Goal: Share content

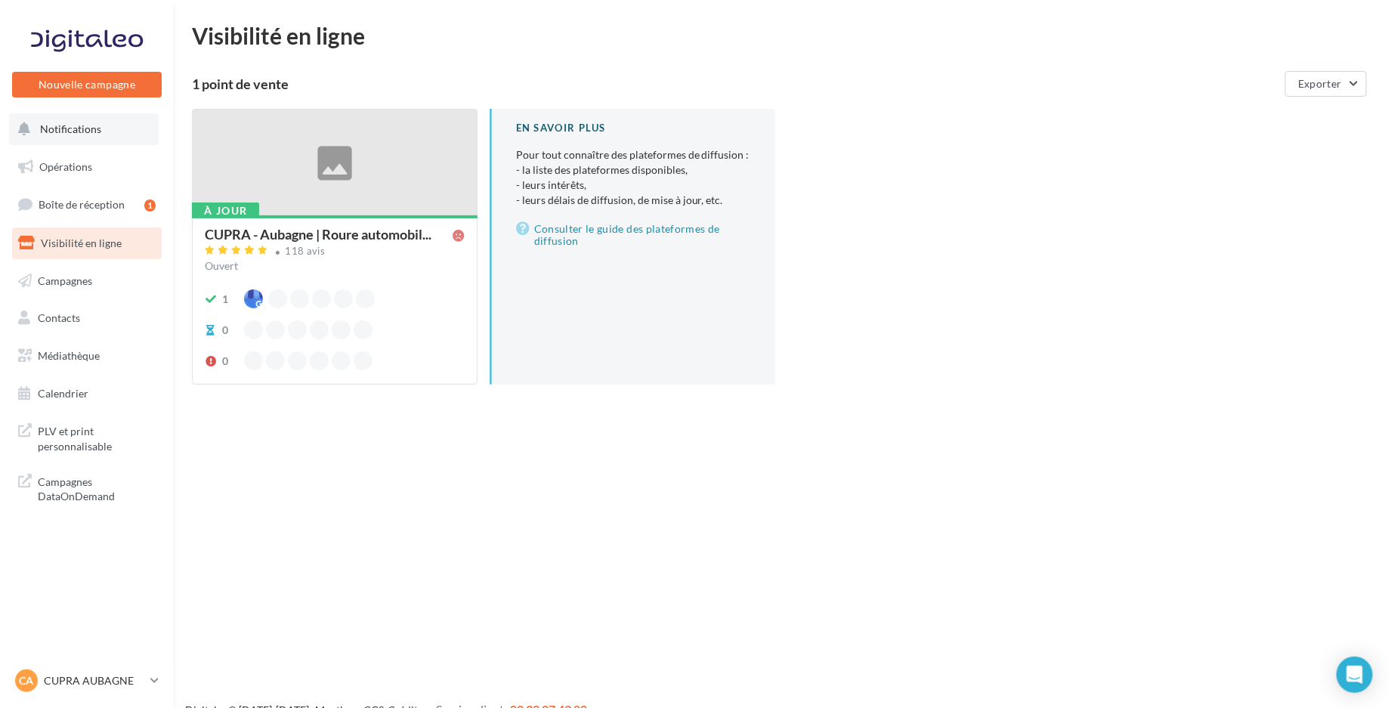
click at [105, 131] on button "Notifications" at bounding box center [84, 129] width 150 height 32
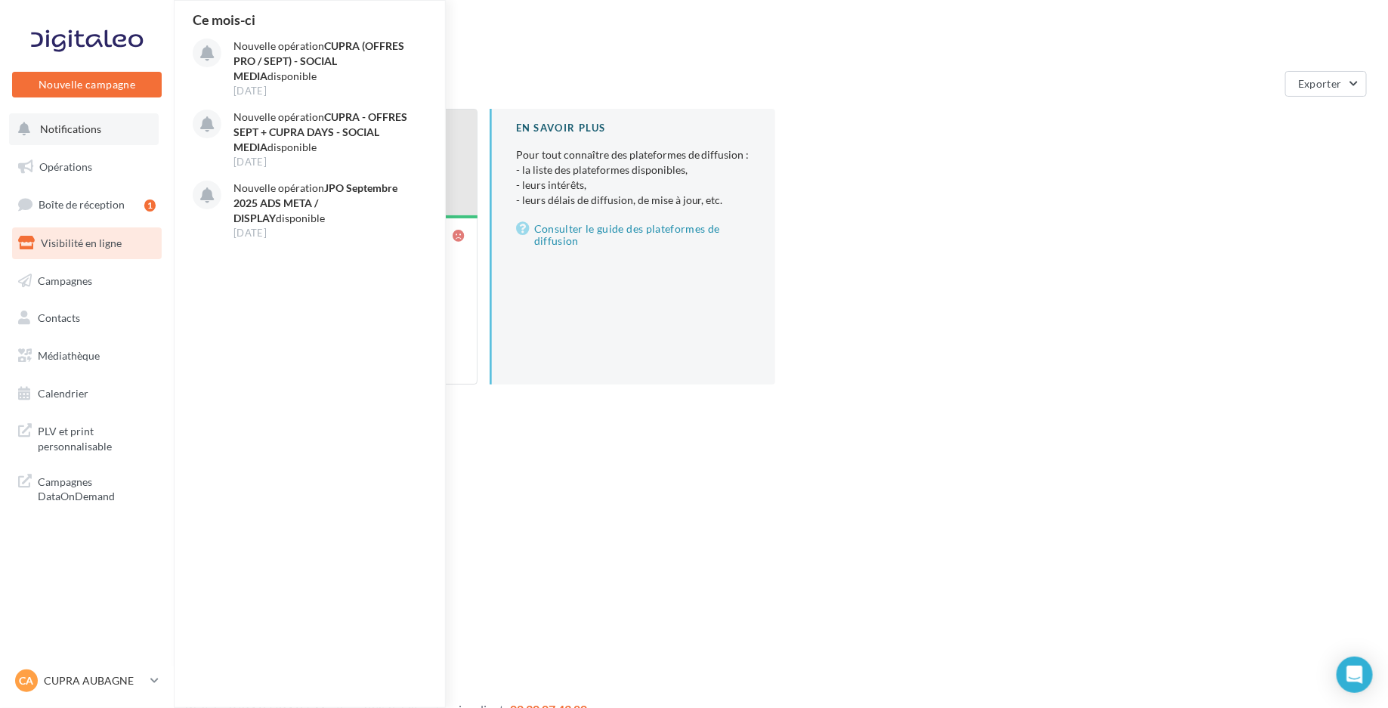
click at [105, 128] on button "Notifications Ce mois-ci Nouvelle opération CUPRA (OFFRES PRO / SEPT) - SOCIAL …" at bounding box center [84, 129] width 150 height 32
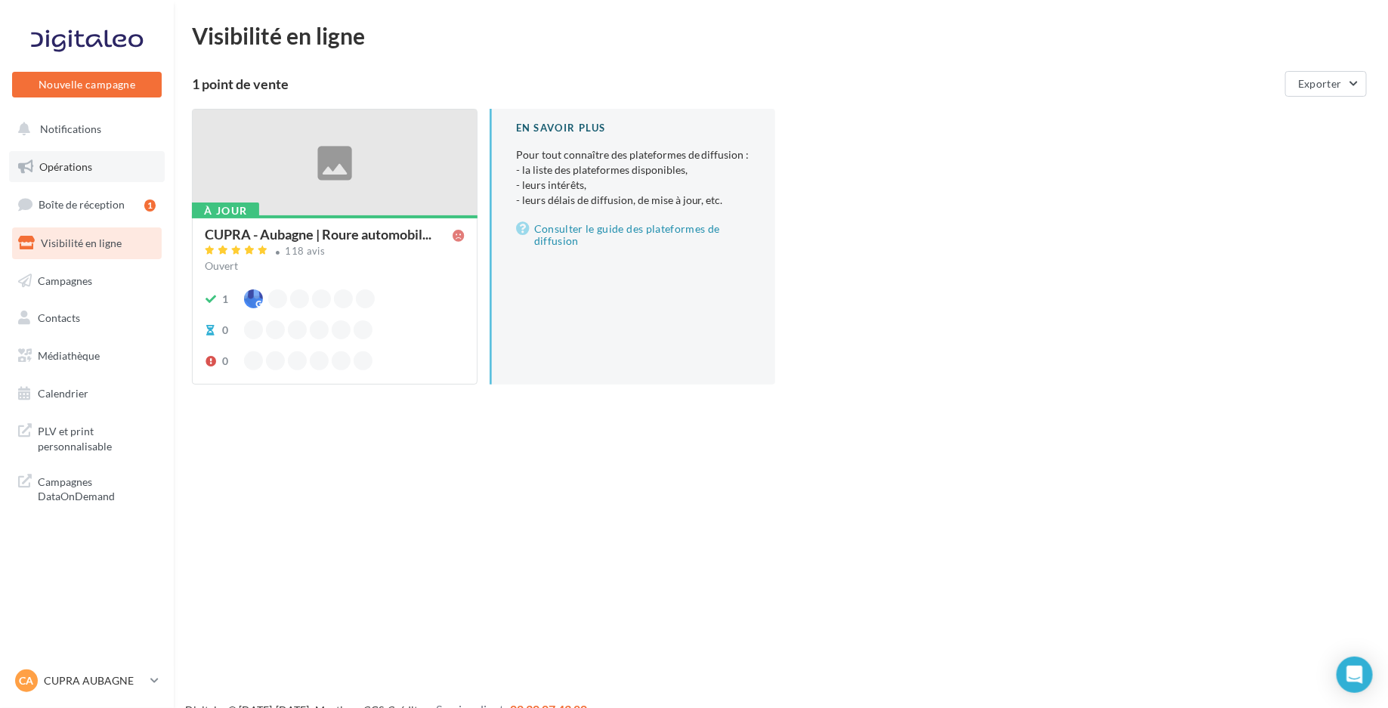
click at [85, 166] on span "Opérations" at bounding box center [65, 166] width 53 height 13
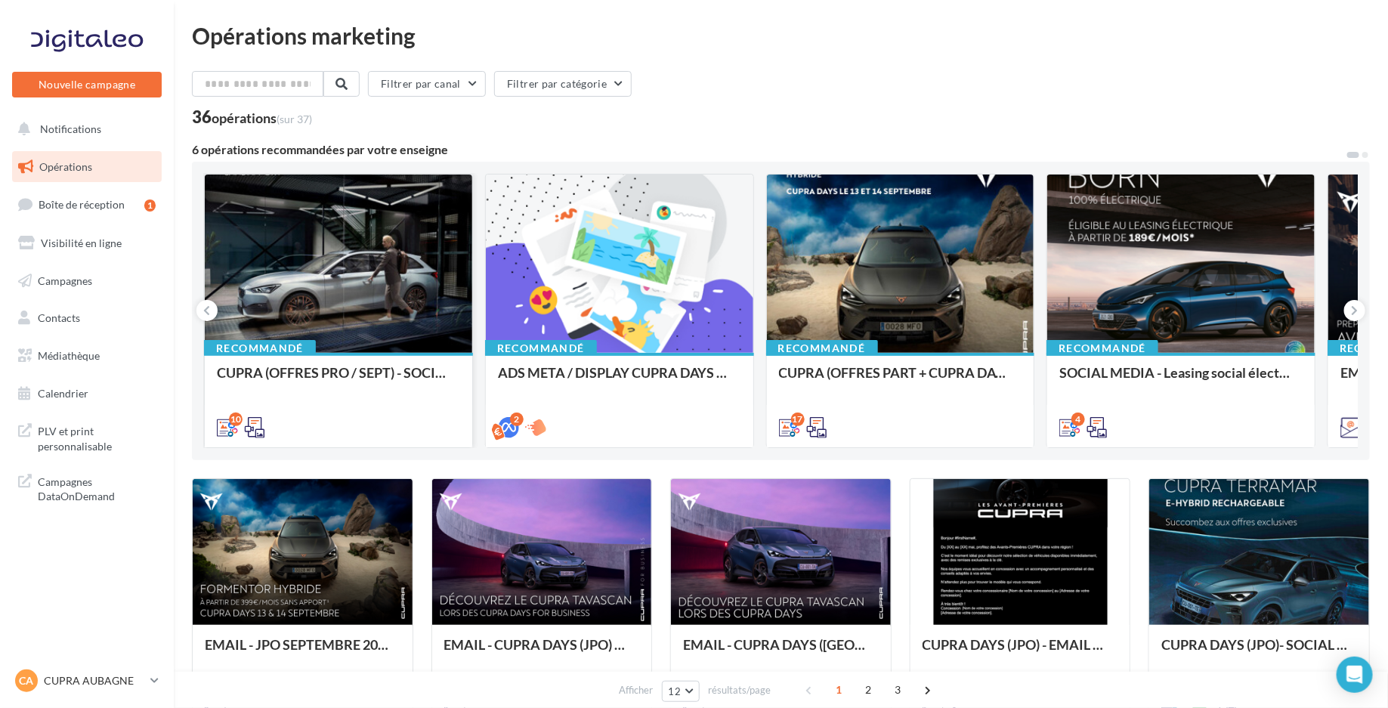
click at [333, 299] on div at bounding box center [338, 264] width 267 height 180
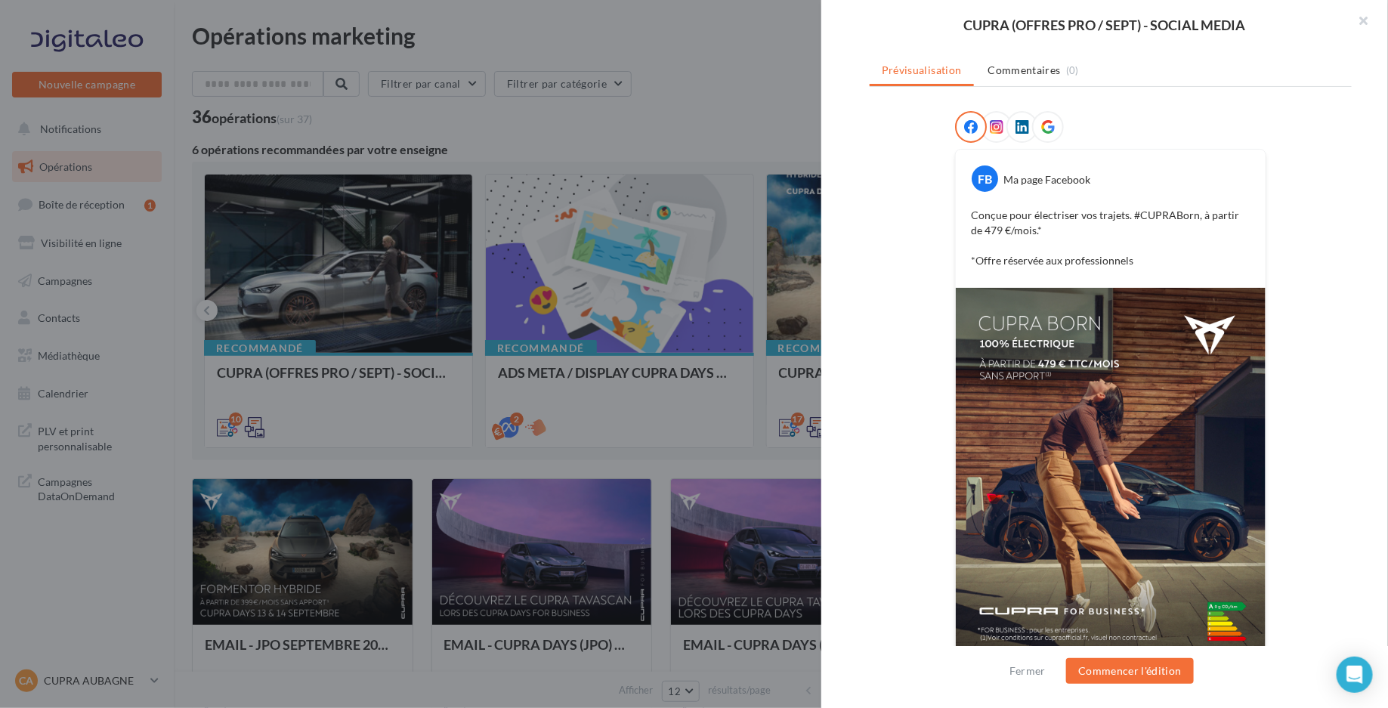
scroll to position [165, 0]
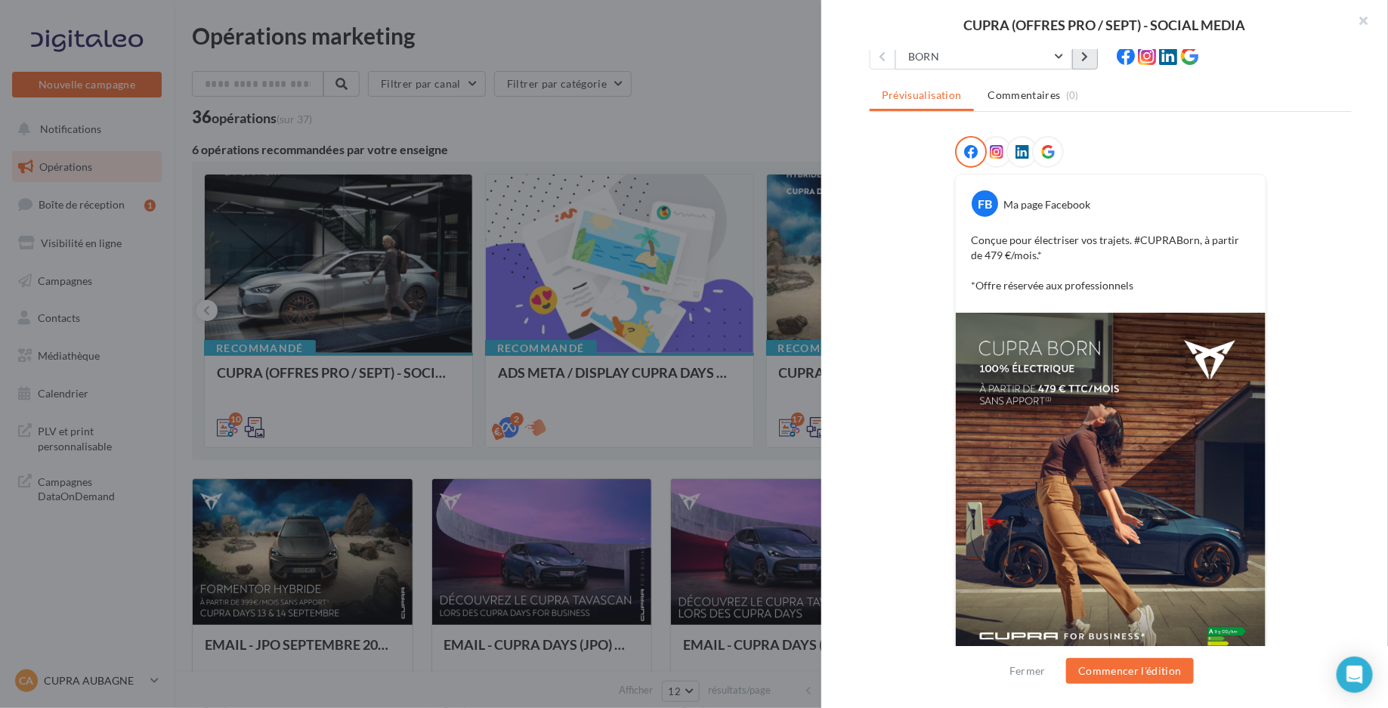
click at [1083, 60] on icon at bounding box center [1084, 56] width 7 height 11
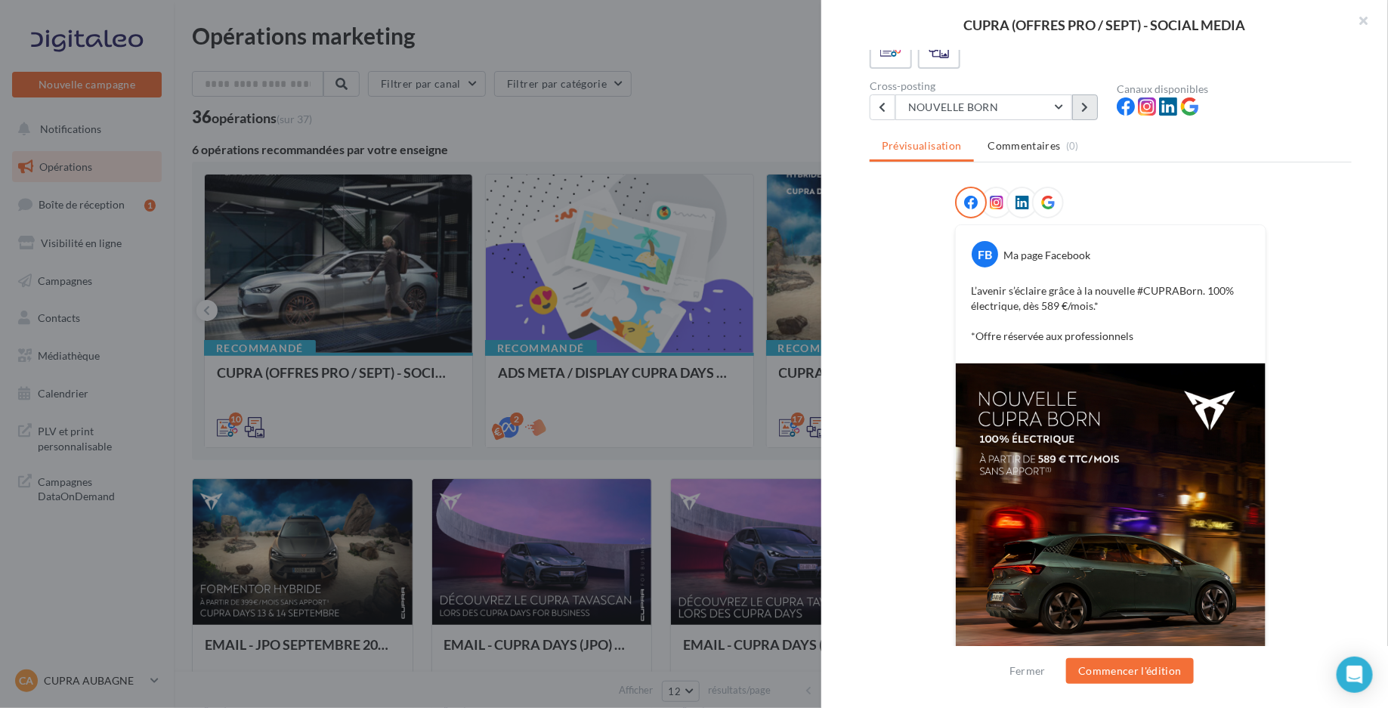
scroll to position [107, 0]
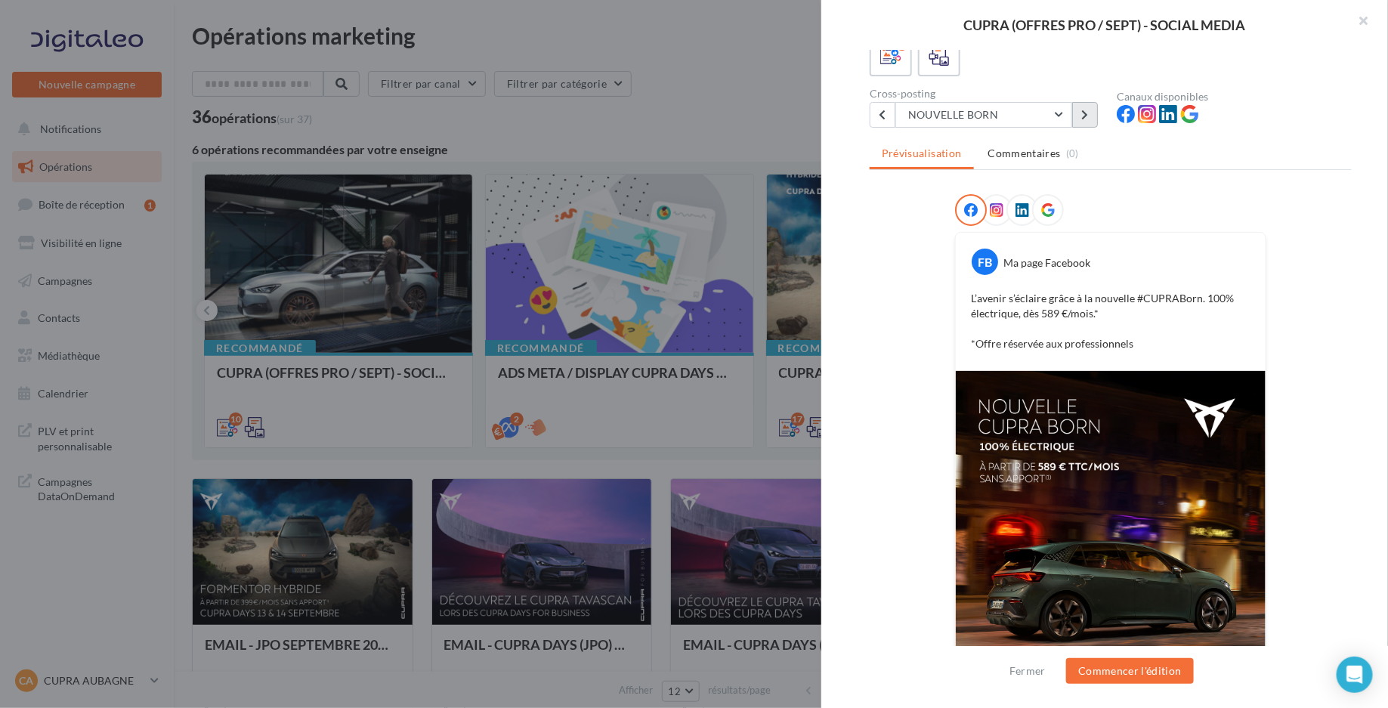
click at [1084, 110] on icon at bounding box center [1084, 115] width 7 height 11
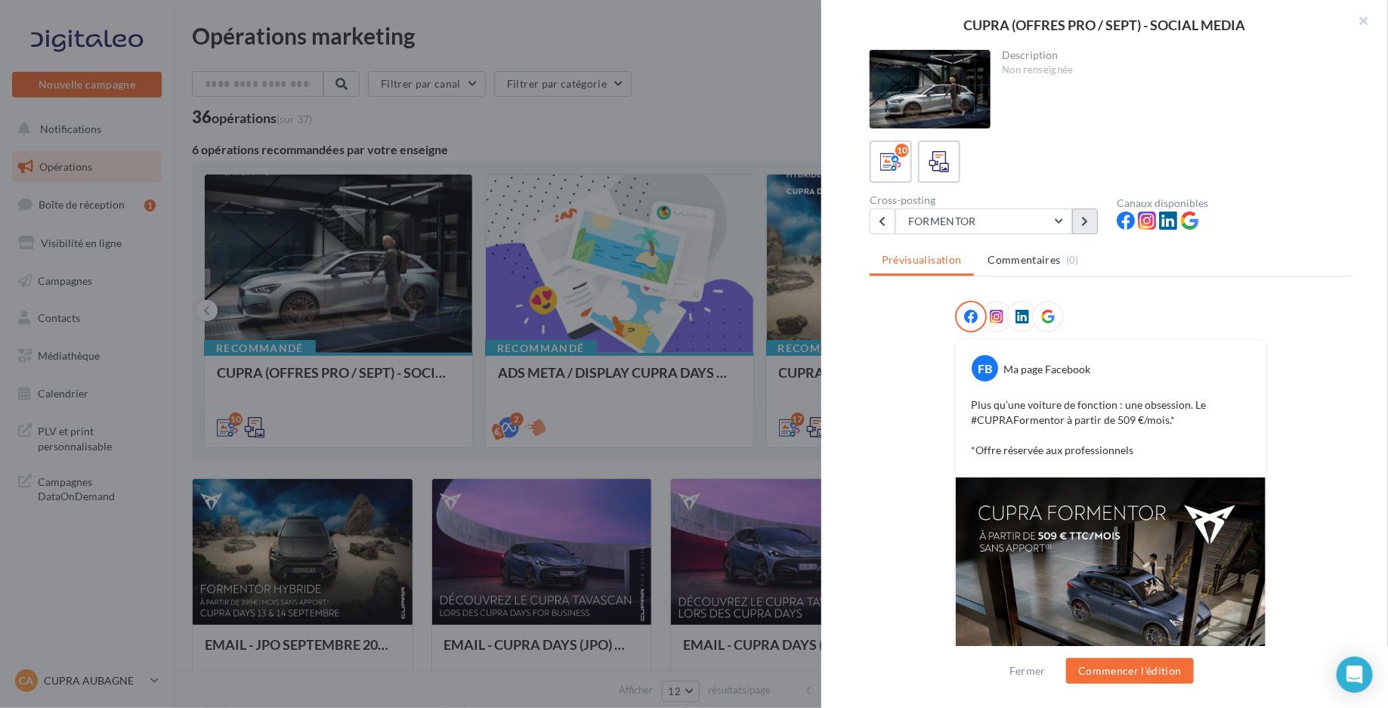
click at [1085, 217] on icon at bounding box center [1084, 221] width 7 height 11
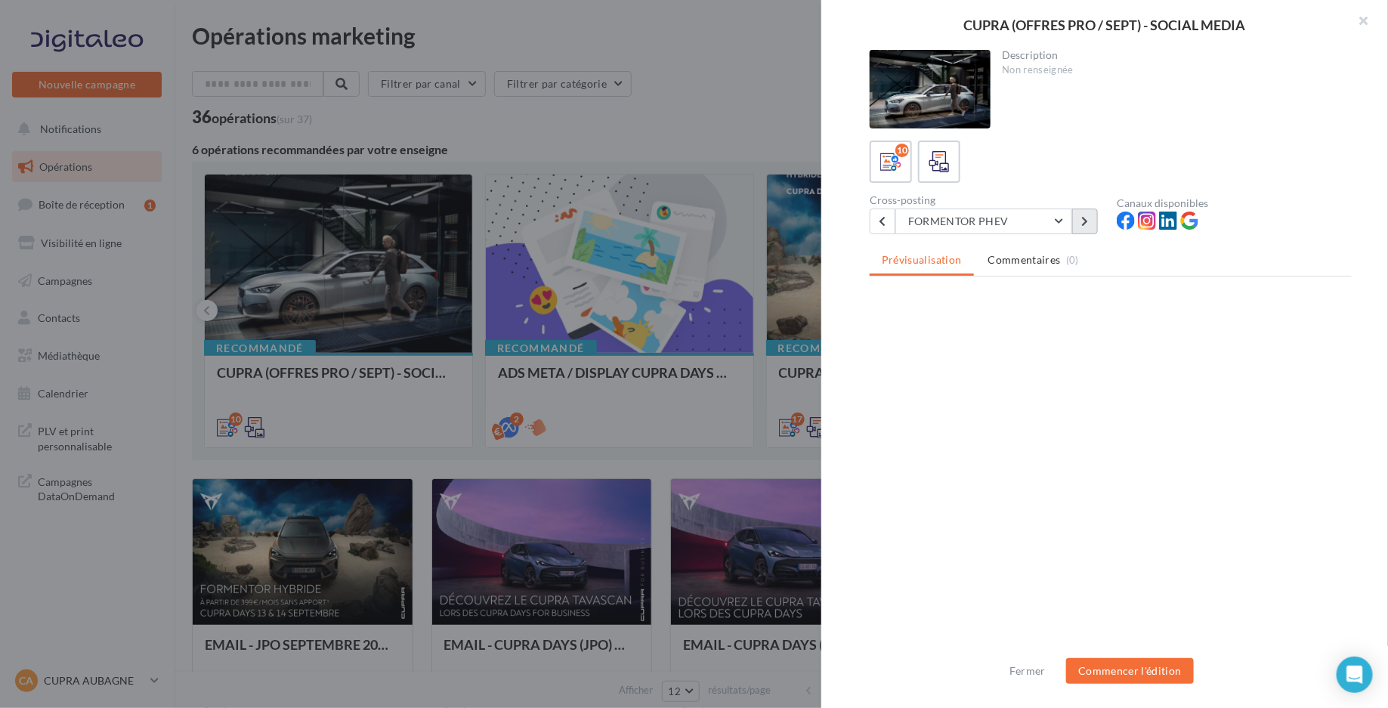
click at [1085, 217] on icon at bounding box center [1084, 221] width 7 height 11
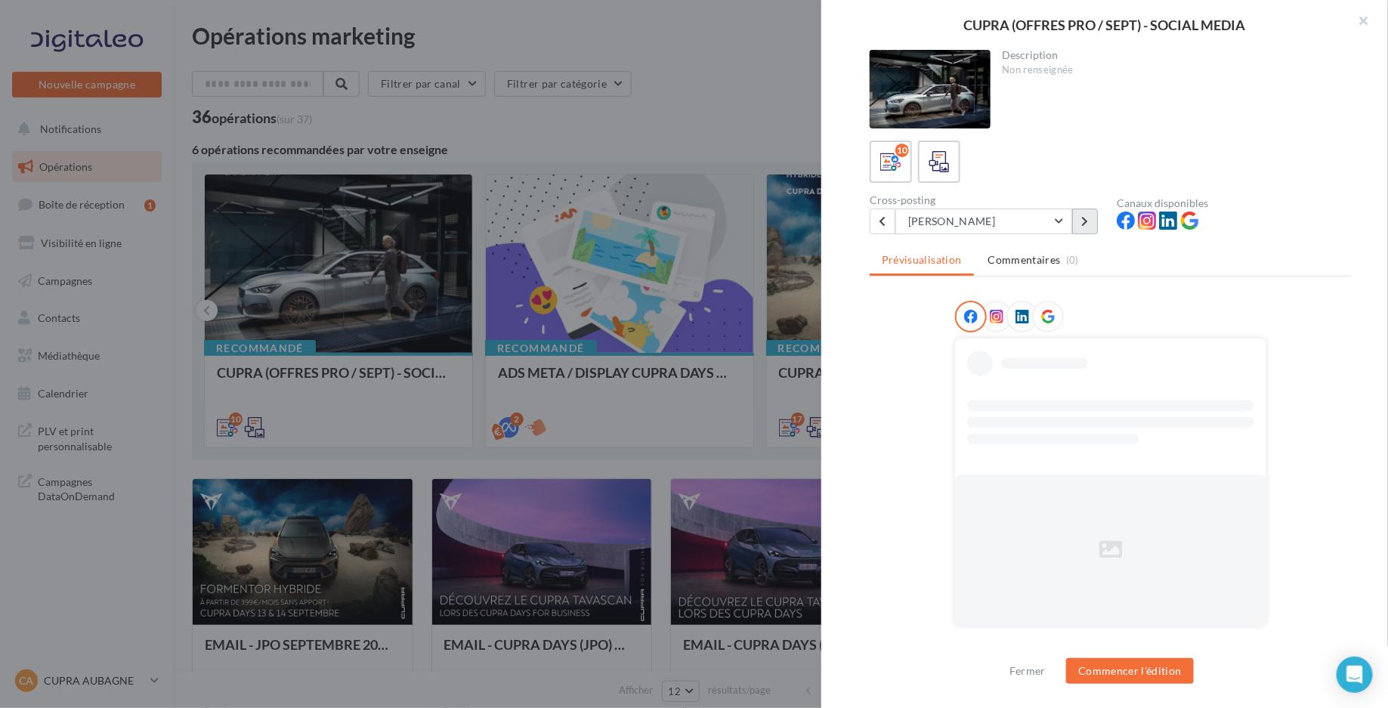
click at [1085, 217] on icon at bounding box center [1084, 221] width 7 height 11
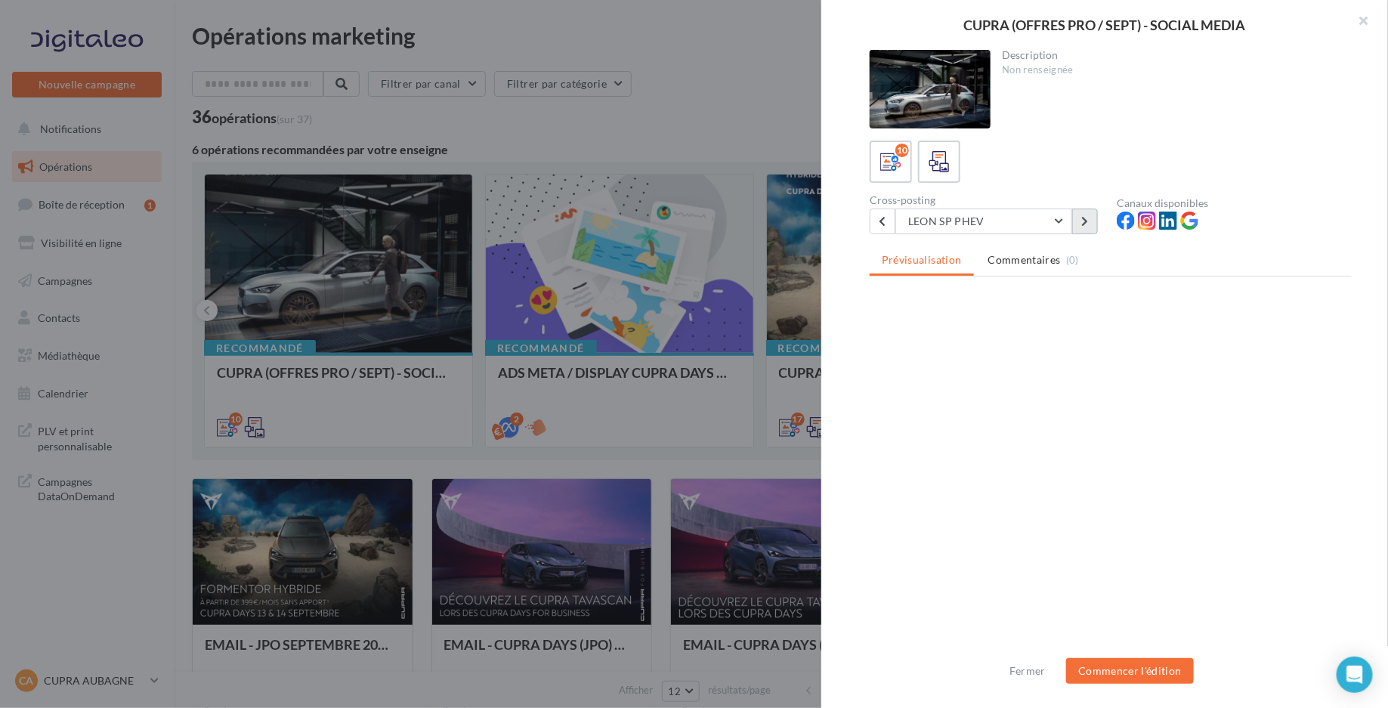
click at [1085, 217] on icon at bounding box center [1084, 221] width 7 height 11
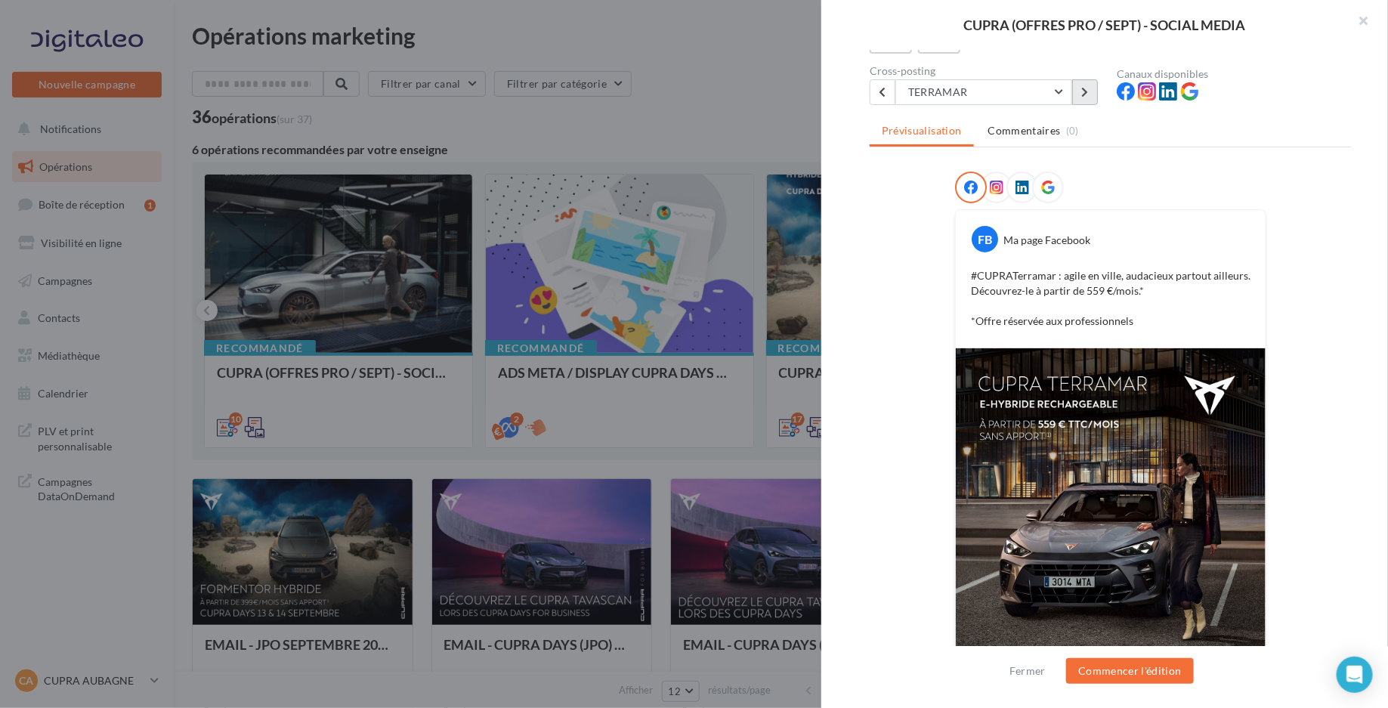
scroll to position [224, 0]
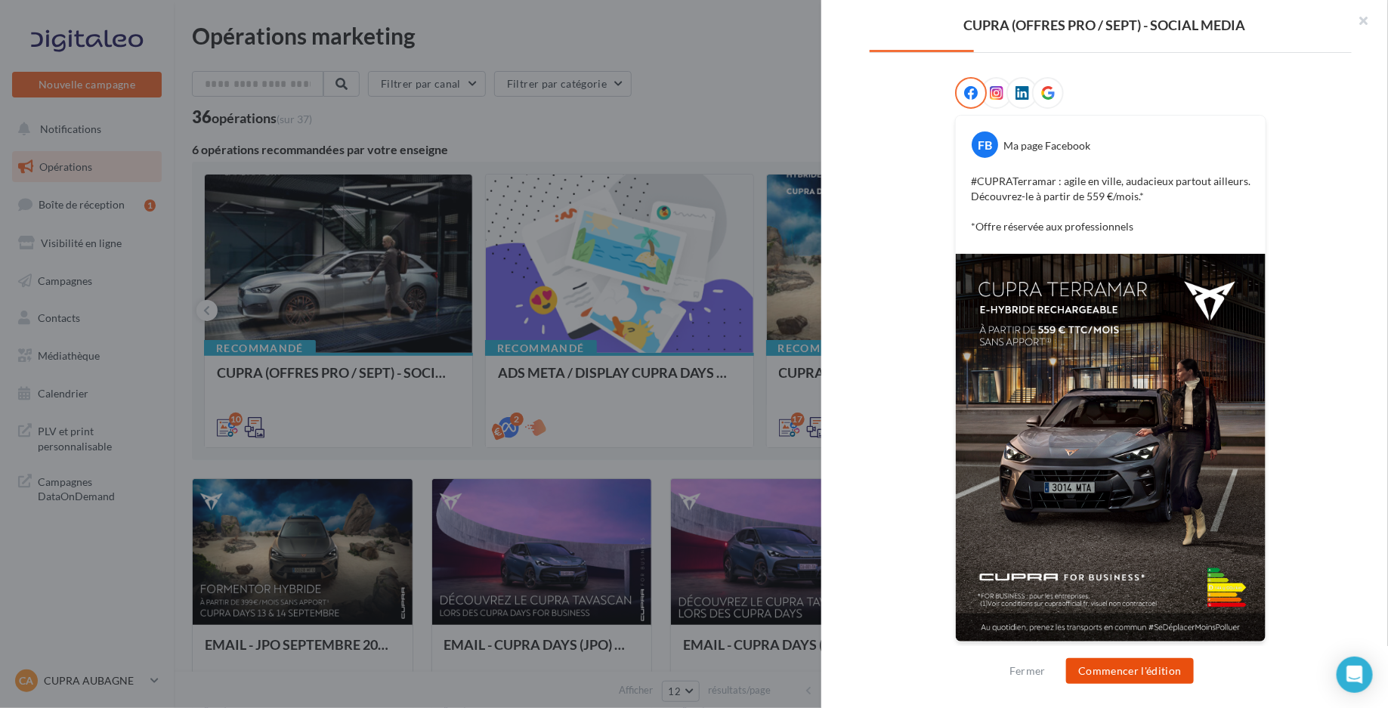
click at [1132, 672] on button "Commencer l'édition" at bounding box center [1130, 671] width 128 height 26
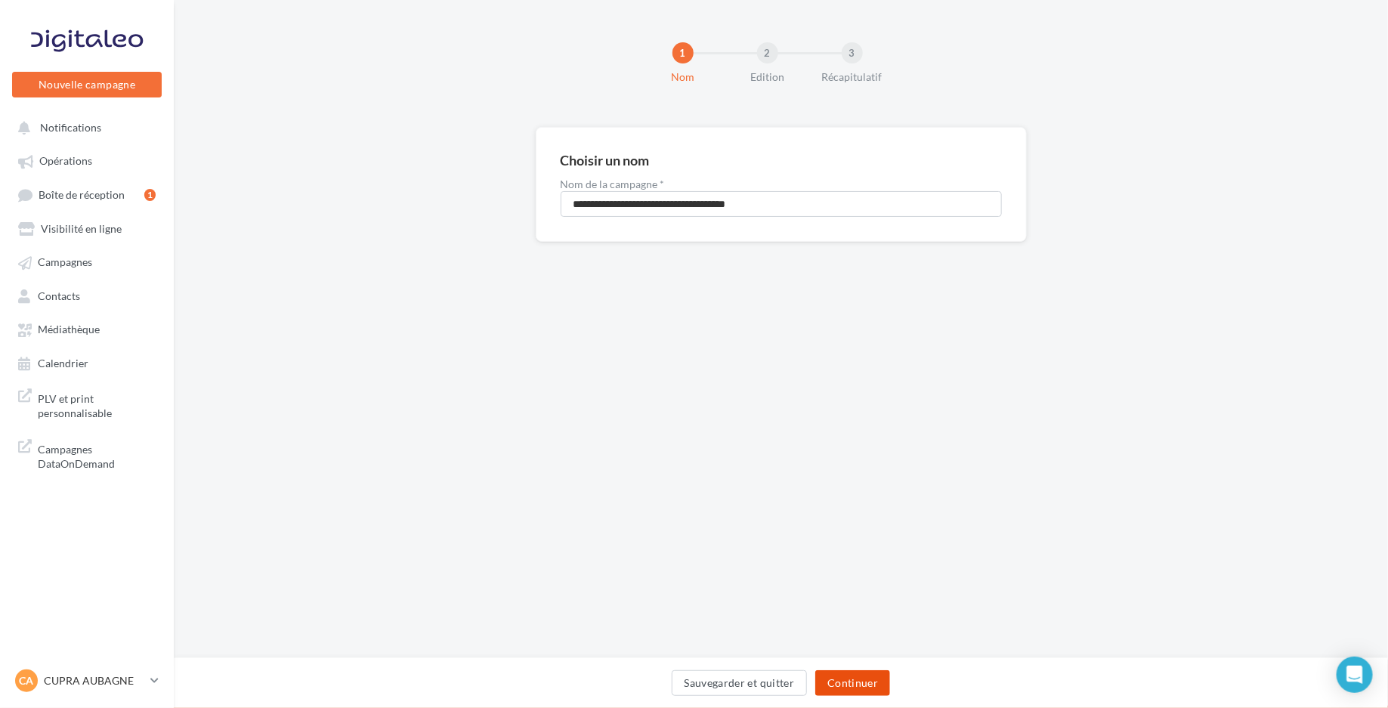
click at [872, 684] on button "Continuer" at bounding box center [852, 683] width 75 height 26
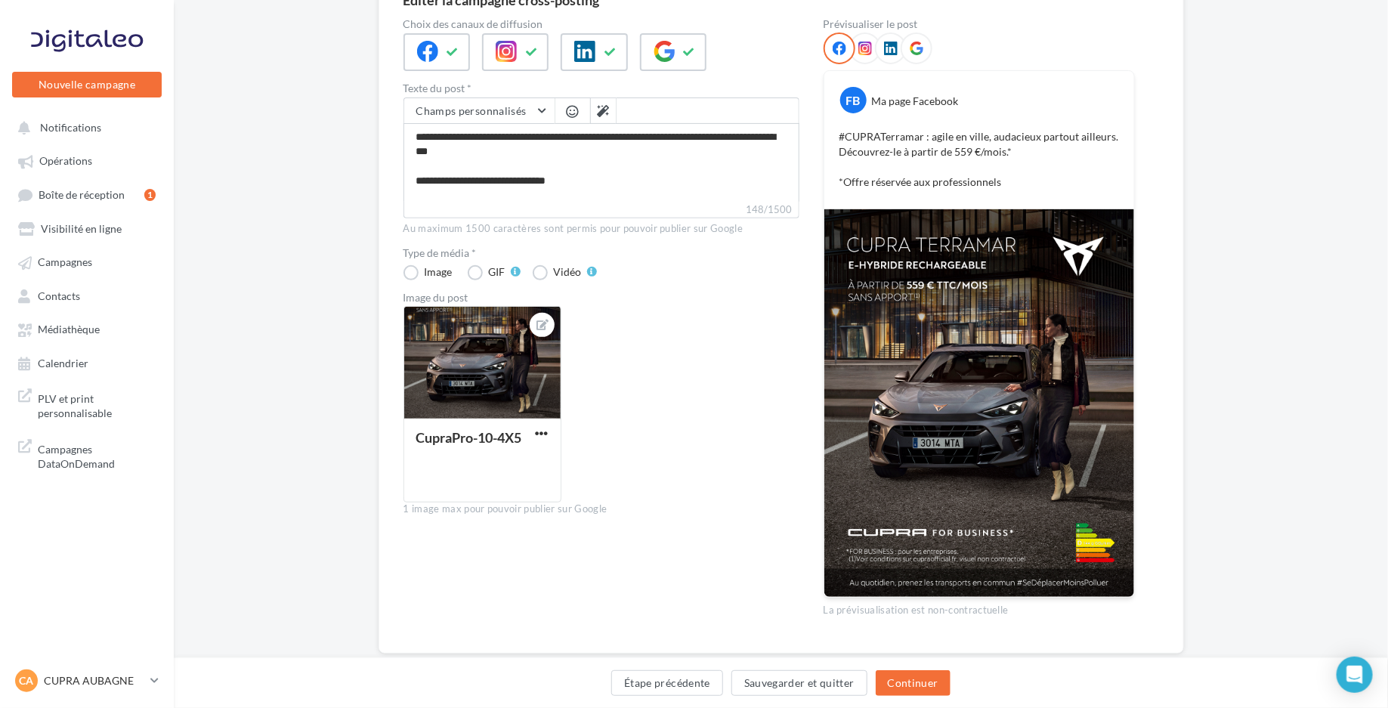
scroll to position [193, 0]
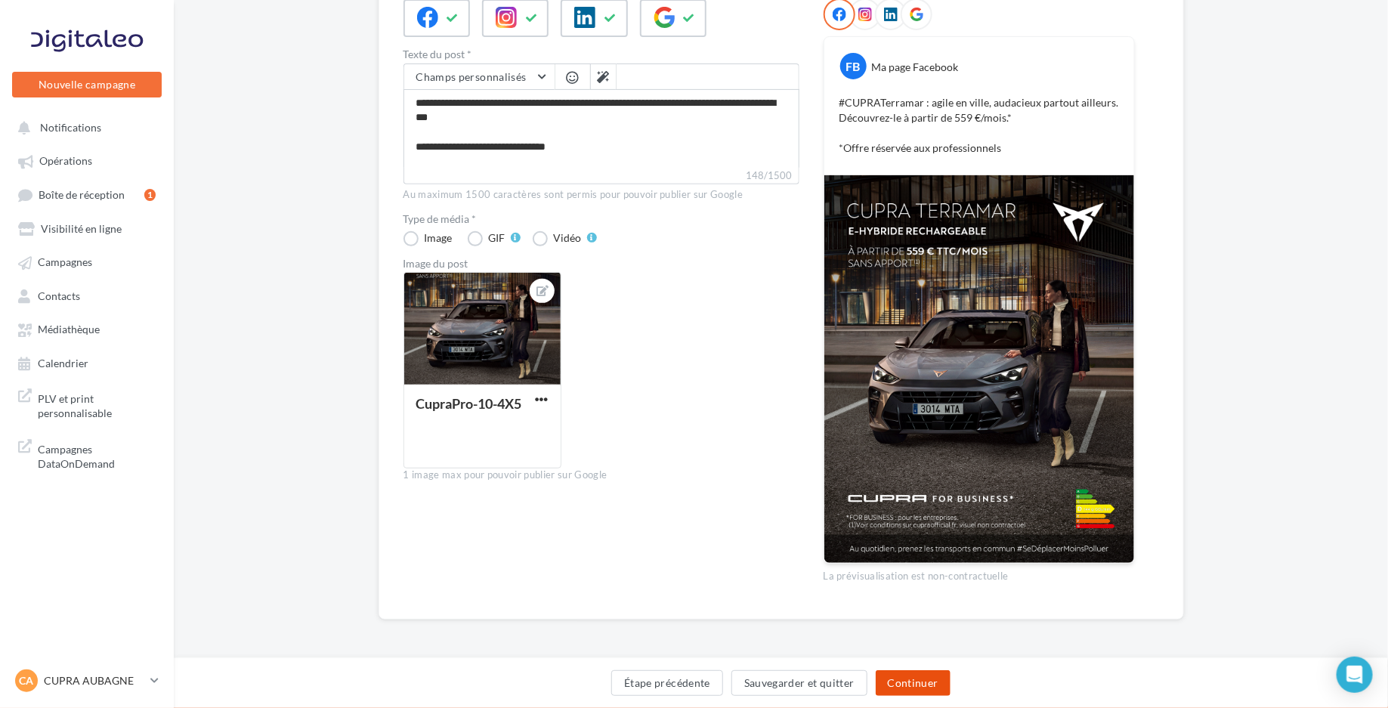
click at [916, 672] on button "Continuer" at bounding box center [913, 683] width 75 height 26
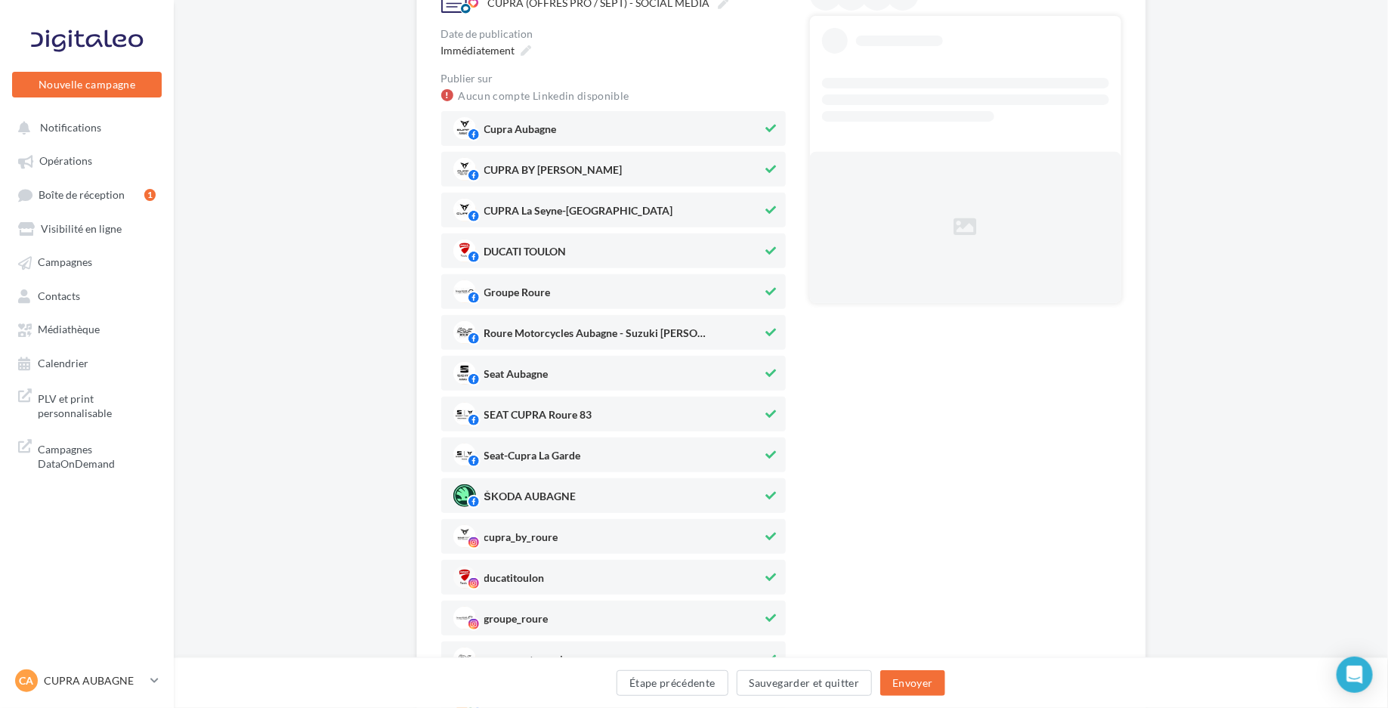
scroll to position [198, 0]
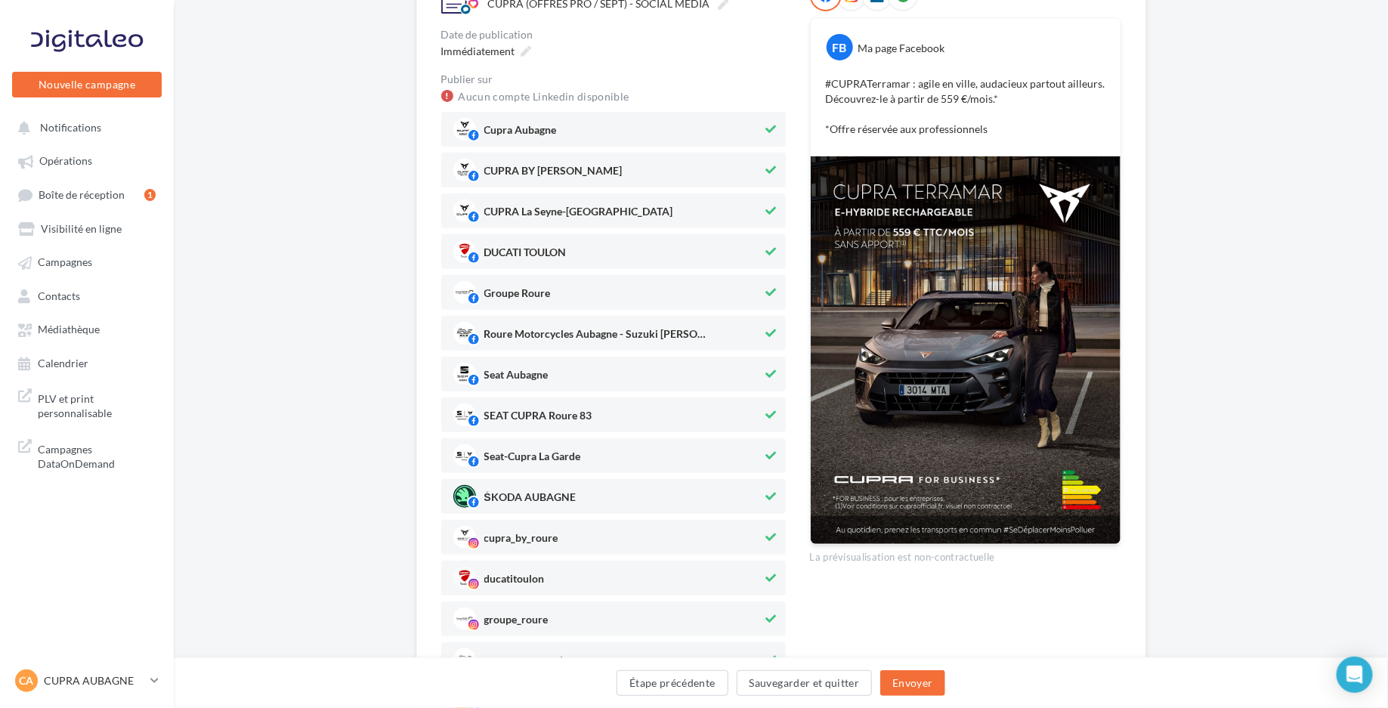
click at [579, 260] on span "DUCATI TOULON" at bounding box center [608, 251] width 310 height 23
click at [567, 295] on span "Groupe Roure" at bounding box center [608, 292] width 310 height 23
click at [567, 324] on span "Roure Motorcycles Aubagne - Suzuki l Stark ..." at bounding box center [608, 333] width 310 height 23
click at [553, 376] on span "Seat Aubagne" at bounding box center [608, 374] width 310 height 23
click at [542, 508] on div "ŠKODA AUBAGNE" at bounding box center [613, 496] width 344 height 35
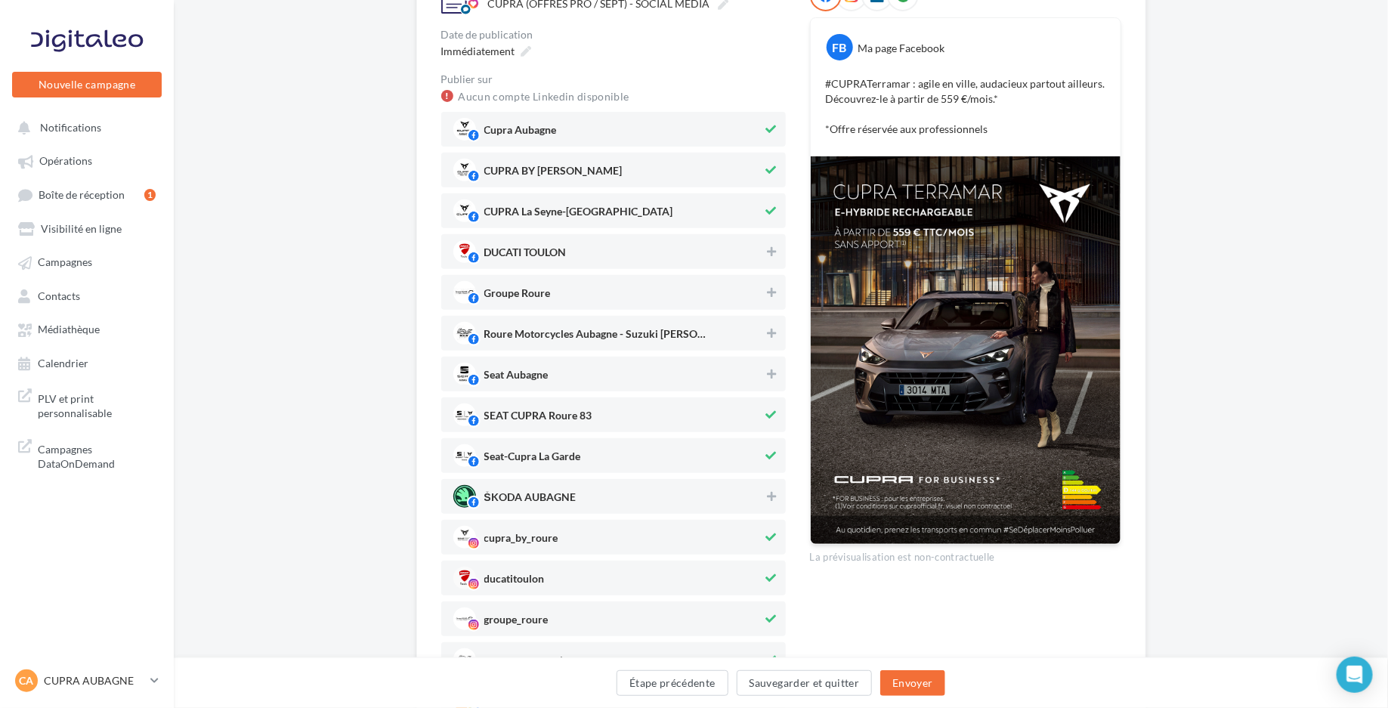
scroll to position [327, 0]
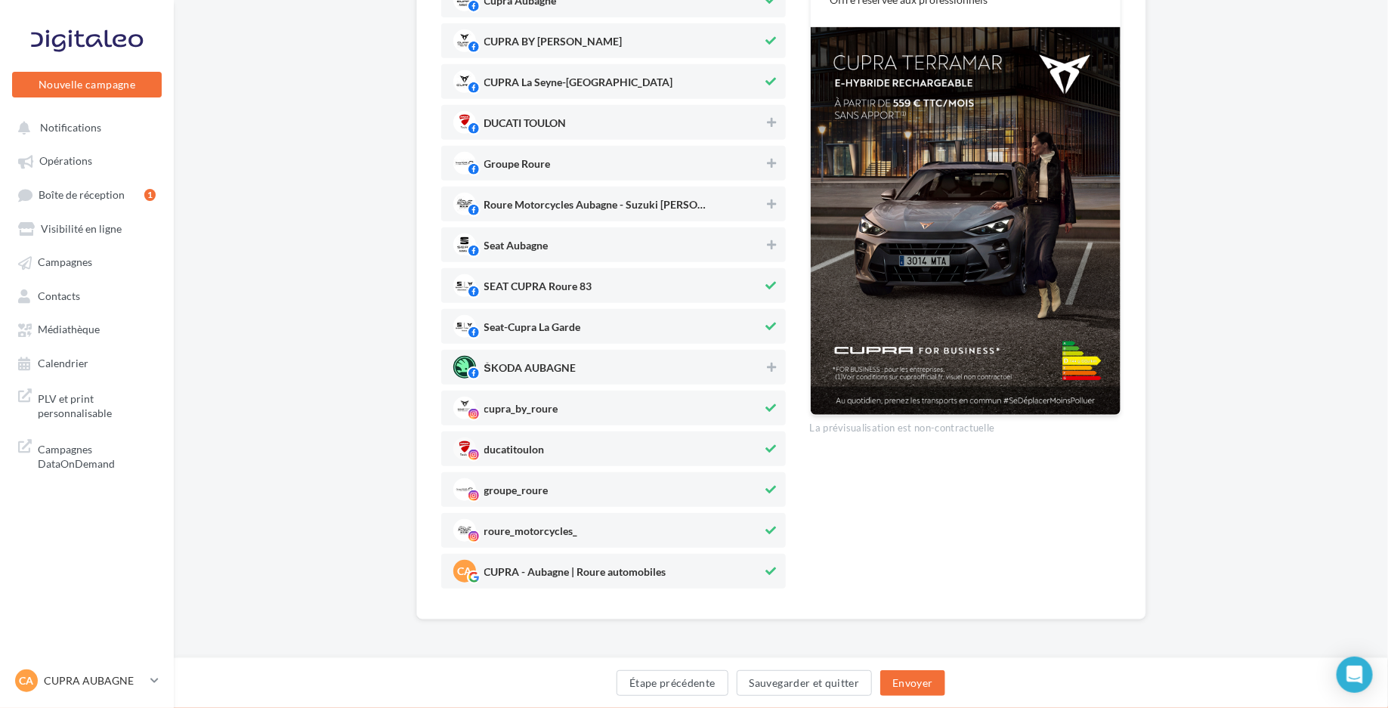
click at [551, 459] on span "ducatitoulon" at bounding box center [608, 448] width 310 height 23
click at [551, 491] on span "groupe_roure" at bounding box center [608, 489] width 310 height 23
click at [551, 523] on span "roure_motorcycles_" at bounding box center [608, 530] width 310 height 23
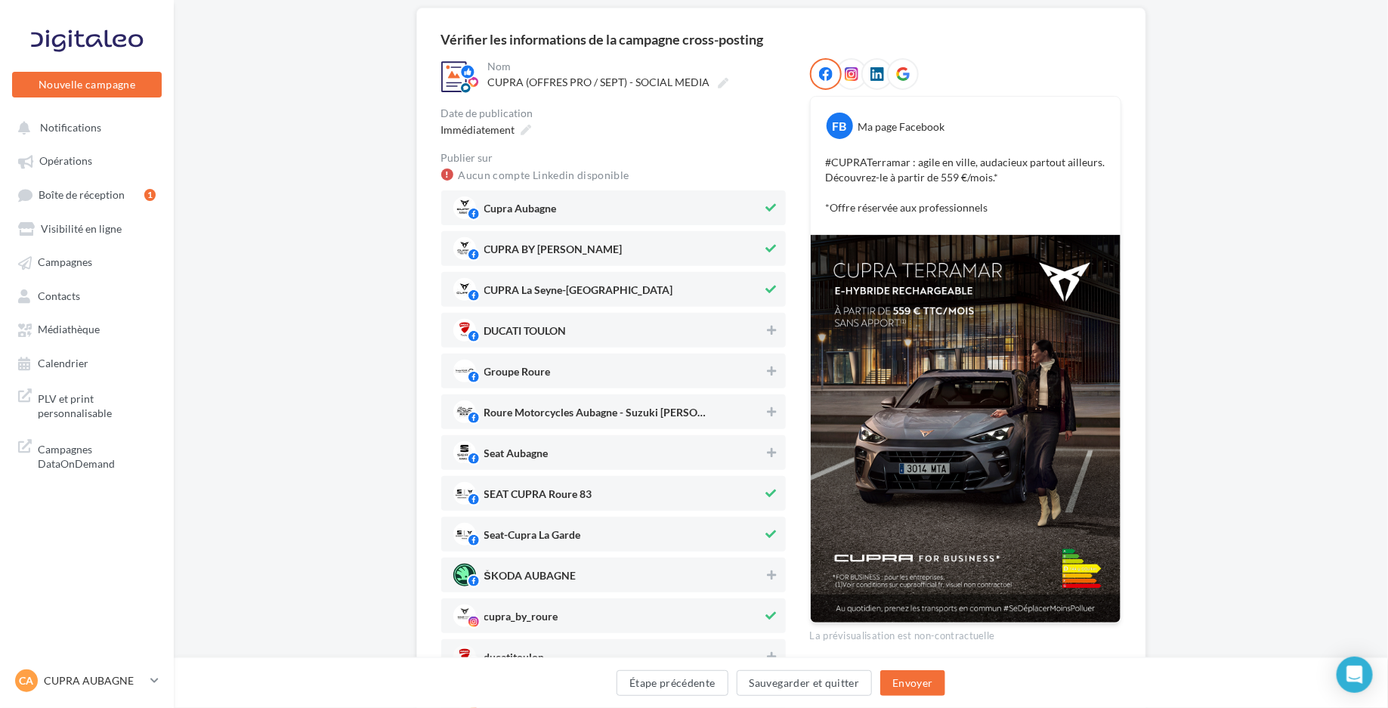
scroll to position [0, 0]
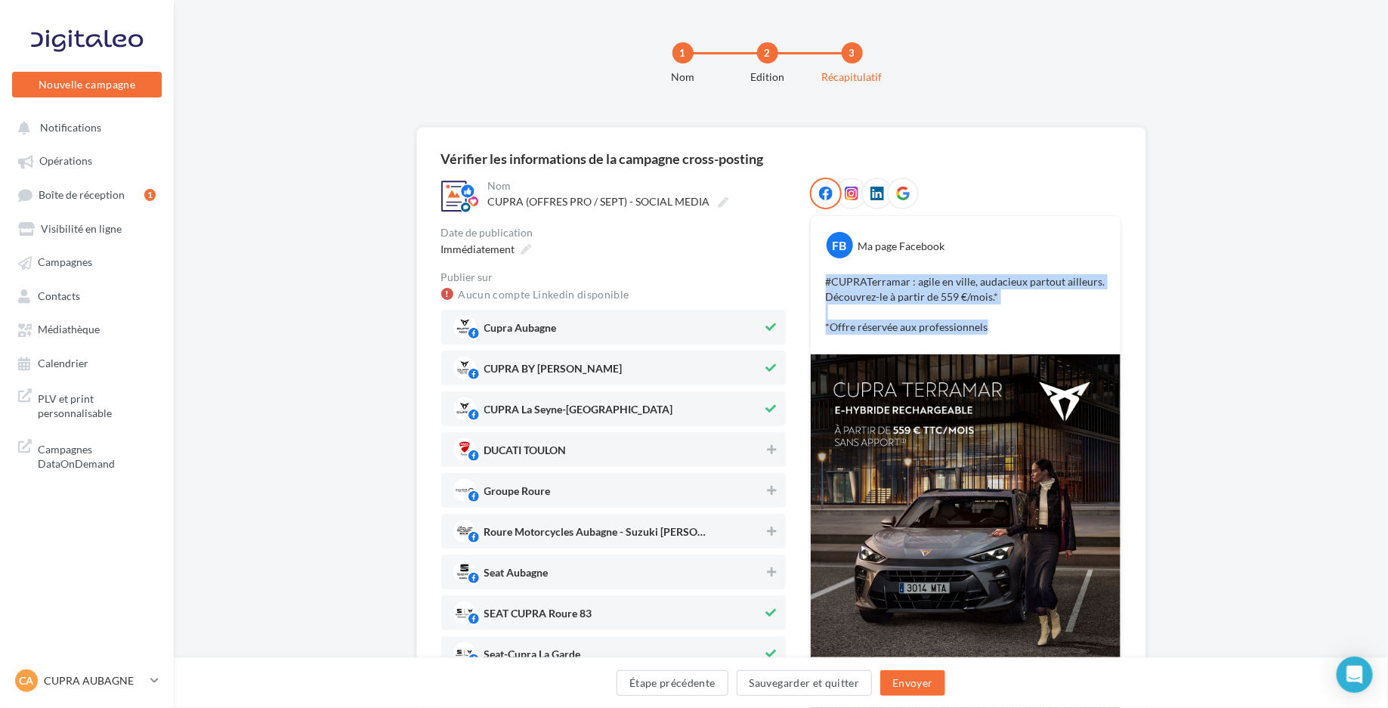
drag, startPoint x: 997, startPoint y: 327, endPoint x: 820, endPoint y: 281, distance: 182.7
click at [821, 281] on div "#CUPRATerramar : agile en ville, audacieux partout ailleurs. Découvrez-le à par…" at bounding box center [965, 304] width 302 height 68
copy p "#CUPRATerramar : agile en ville, audacieux partout ailleurs. Découvrez-le à par…"
click at [922, 678] on button "Envoyer" at bounding box center [912, 683] width 64 height 26
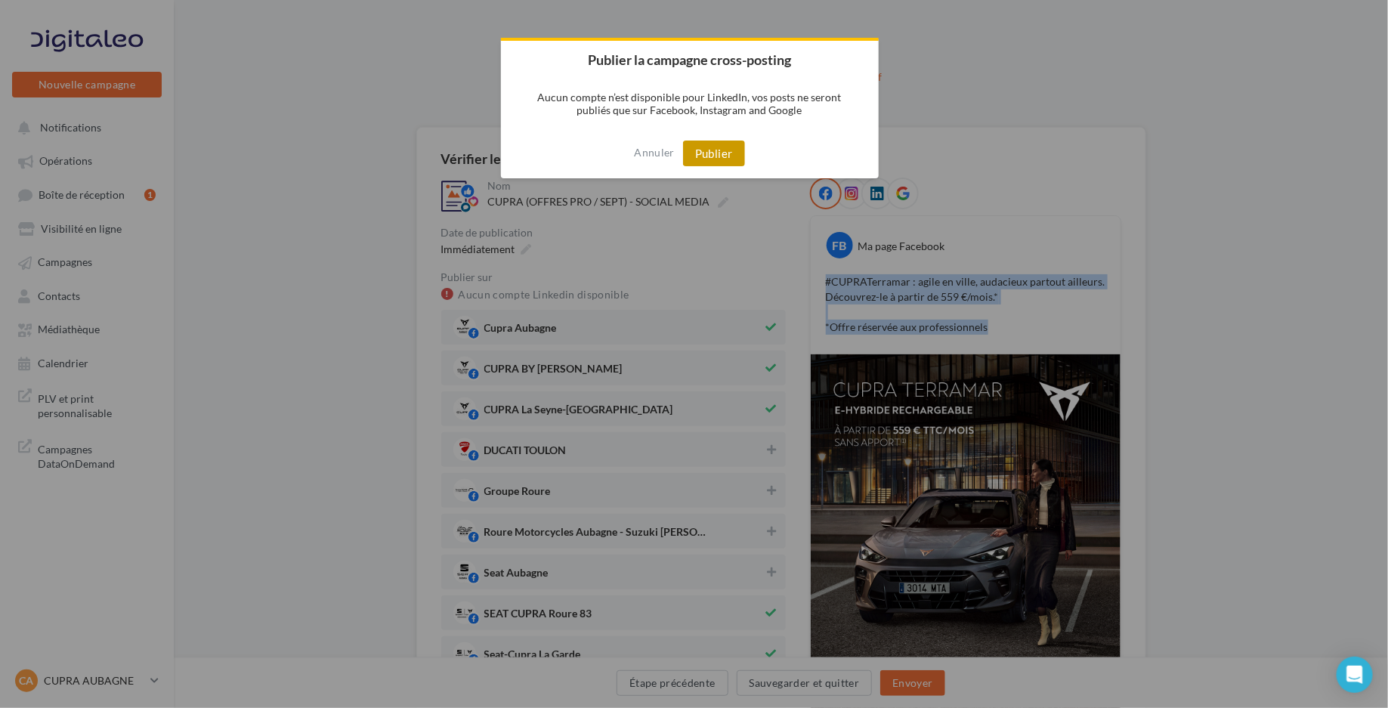
click at [721, 148] on button "Publier" at bounding box center [714, 154] width 62 height 26
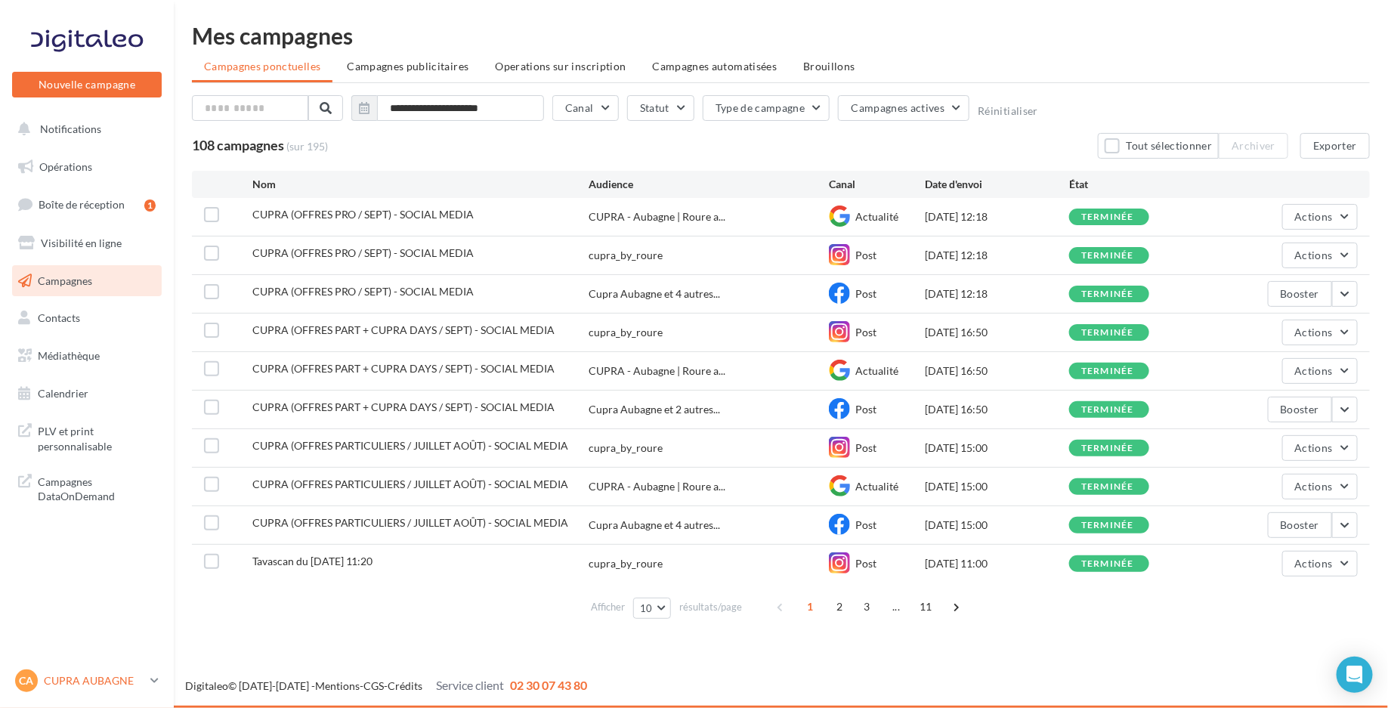
click at [66, 675] on p "CUPRA AUBAGNE" at bounding box center [94, 680] width 100 height 15
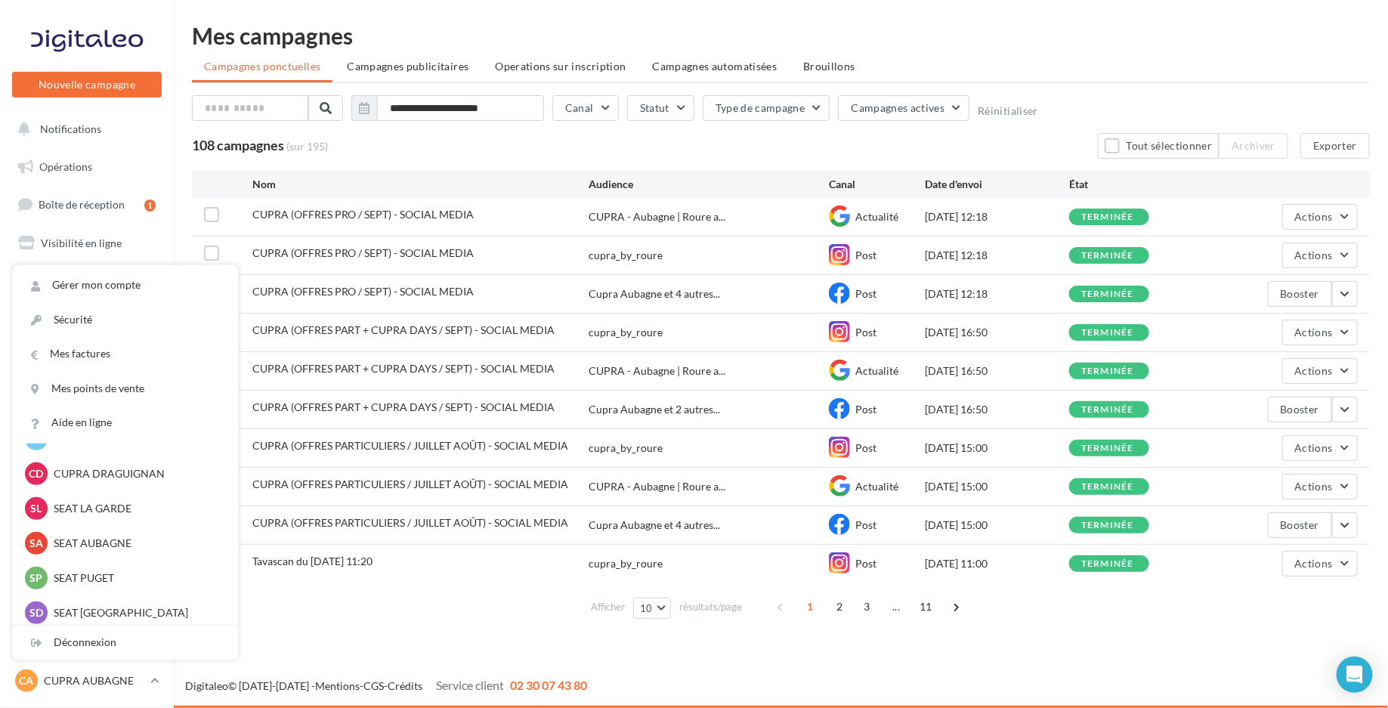
scroll to position [146, 0]
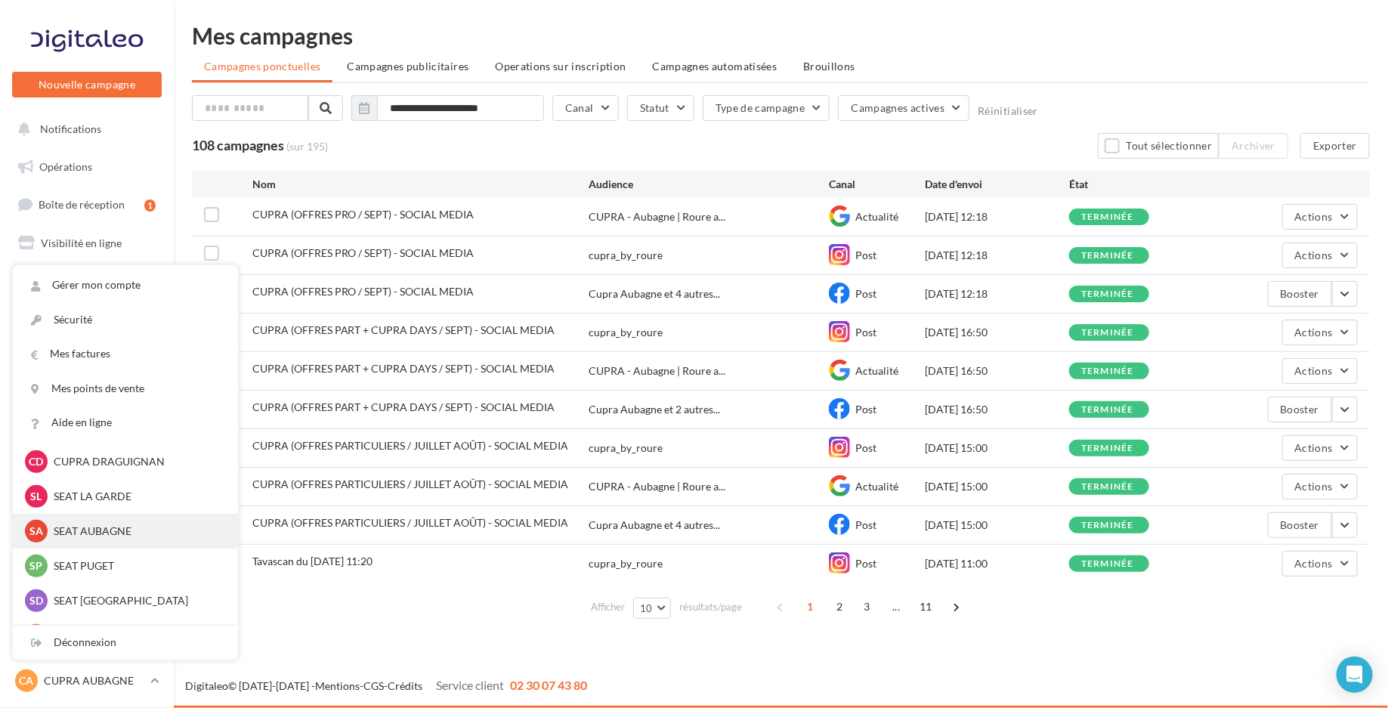
click at [106, 522] on div "SA SEAT AUBAGNE SEAT-AUBAGNE" at bounding box center [125, 531] width 201 height 23
